Goal: Information Seeking & Learning: Check status

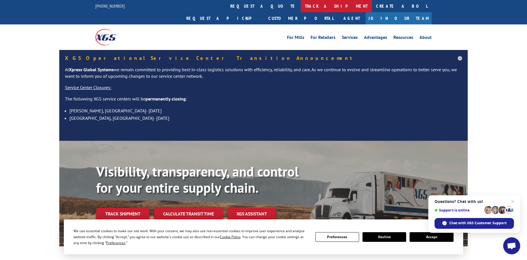
click at [301, 7] on link "track a shipment" at bounding box center [336, 6] width 71 height 12
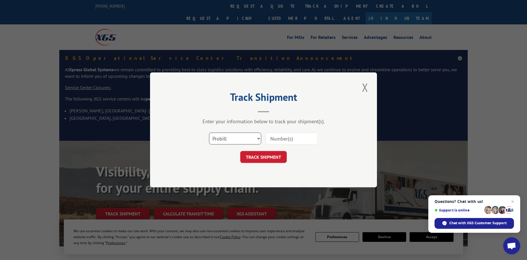
click at [256, 140] on select "Select category... Probill BOL PO" at bounding box center [235, 139] width 52 height 12
select select "po"
click at [209, 133] on select "Select category... Probill BOL PO" at bounding box center [235, 139] width 52 height 12
click at [287, 134] on input at bounding box center [292, 139] width 52 height 12
click at [296, 137] on input at bounding box center [292, 139] width 52 height 12
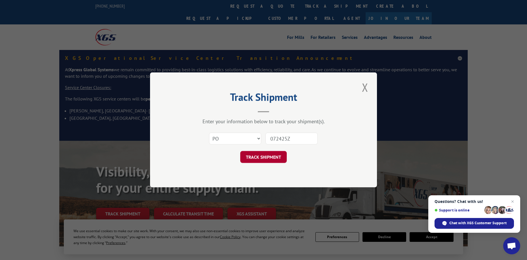
type input "072425Z"
click at [256, 156] on button "TRACK SHIPMENT" at bounding box center [263, 157] width 47 height 12
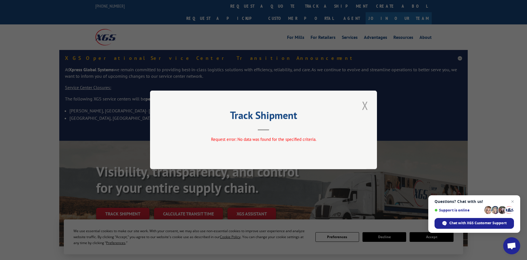
click at [365, 104] on button "Close modal" at bounding box center [365, 106] width 10 height 16
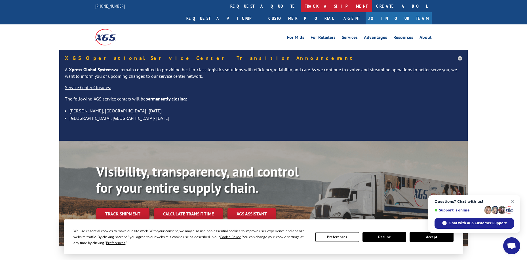
click at [301, 7] on link "track a shipment" at bounding box center [336, 6] width 71 height 12
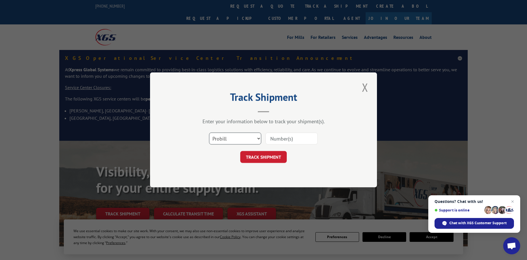
click at [248, 136] on select "Select category... Probill BOL PO" at bounding box center [235, 139] width 52 height 12
click at [294, 137] on input at bounding box center [292, 139] width 52 height 12
click at [289, 143] on input at bounding box center [292, 139] width 52 height 12
click at [303, 136] on input at bounding box center [292, 139] width 52 height 12
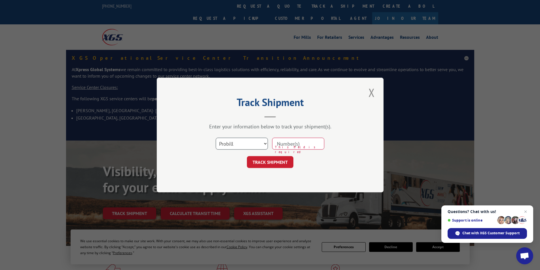
click at [231, 146] on select "Select category... Probill BOL PO" at bounding box center [242, 144] width 52 height 12
click at [216, 138] on select "Select category... Probill BOL PO" at bounding box center [242, 144] width 52 height 12
click at [297, 142] on input at bounding box center [298, 144] width 52 height 12
type input "072425Z"
click at [275, 163] on button "TRACK SHIPMENT" at bounding box center [270, 162] width 47 height 12
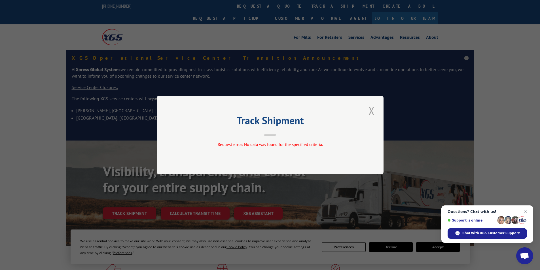
drag, startPoint x: 374, startPoint y: 121, endPoint x: 373, endPoint y: 118, distance: 2.9
click at [374, 120] on div "Track Shipment Request error: No data was found for the specified criteria." at bounding box center [270, 135] width 227 height 79
click at [373, 116] on button "Close modal" at bounding box center [372, 111] width 10 height 16
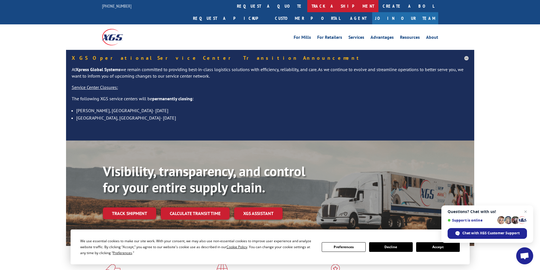
click at [308, 10] on link "track a shipment" at bounding box center [343, 6] width 71 height 12
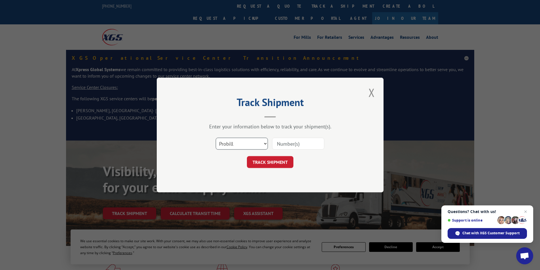
click at [254, 144] on select "Select category... Probill BOL PO" at bounding box center [242, 144] width 52 height 12
select select "bol"
click at [216, 138] on select "Select category... Probill BOL PO" at bounding box center [242, 144] width 52 height 12
click at [286, 140] on input at bounding box center [298, 144] width 52 height 12
type input "072425Z"
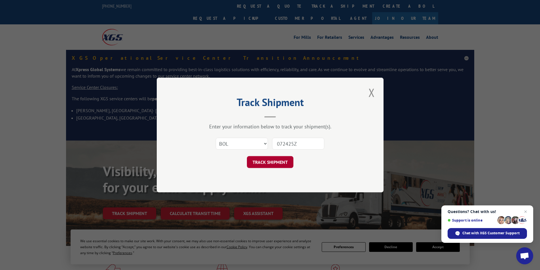
click at [274, 163] on button "TRACK SHIPMENT" at bounding box center [270, 162] width 47 height 12
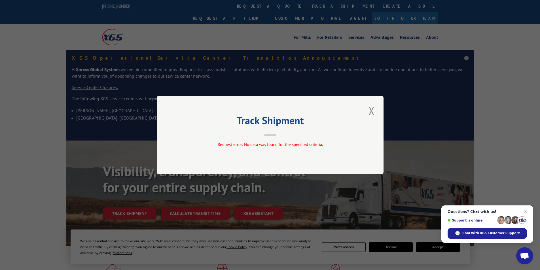
drag, startPoint x: 378, startPoint y: 106, endPoint x: 371, endPoint y: 113, distance: 9.8
click at [377, 106] on div "Track Shipment Request error: No data was found for the specified criteria." at bounding box center [270, 135] width 227 height 79
click at [371, 113] on button "Close modal" at bounding box center [372, 111] width 10 height 16
